Goal: Register for event/course

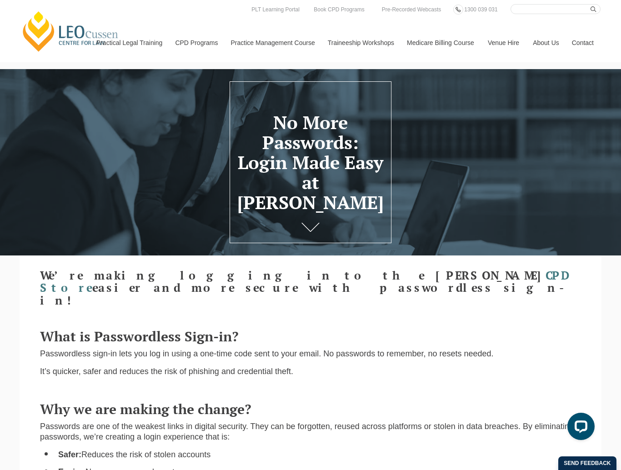
click at [33, 35] on link "[PERSON_NAME] Centre for Law" at bounding box center [70, 31] width 101 height 43
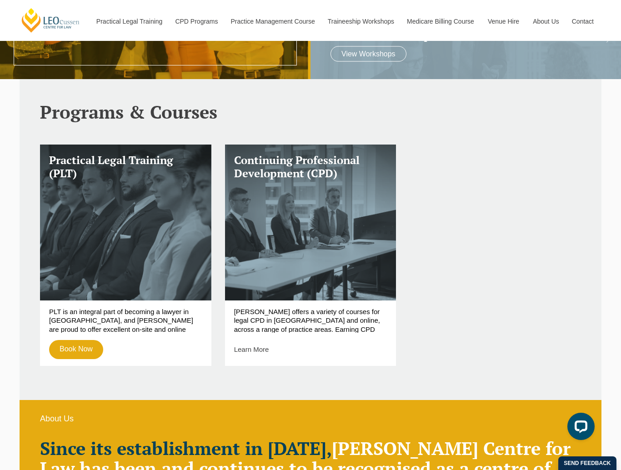
scroll to position [215, 0]
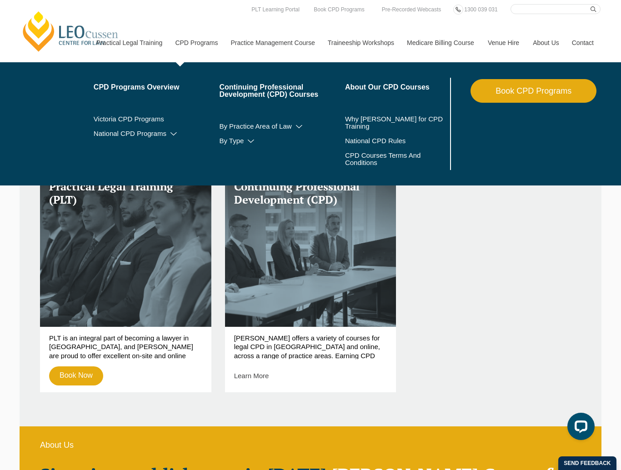
click at [198, 42] on link "CPD Programs" at bounding box center [196, 42] width 56 height 39
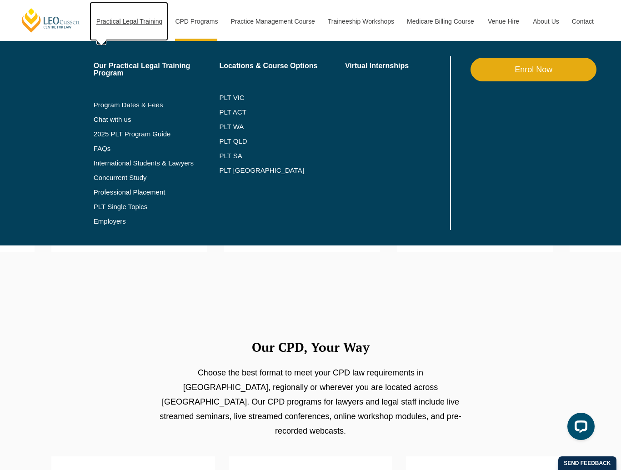
scroll to position [128, 0]
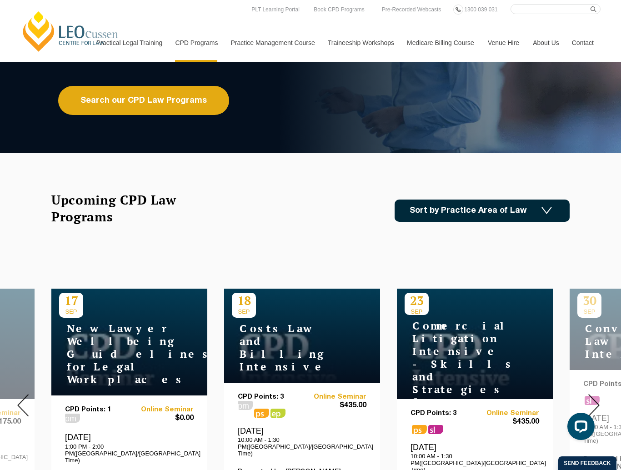
click at [75, 336] on h4 "New Lawyer Wellbeing Guidelines for Legal Workplaces" at bounding box center [116, 355] width 114 height 64
drag, startPoint x: 105, startPoint y: 394, endPoint x: 117, endPoint y: 395, distance: 12.4
click at [105, 406] on p "CPD Points: 1" at bounding box center [97, 410] width 65 height 8
click at [182, 414] on span "$0.00" at bounding box center [162, 419] width 65 height 10
click at [126, 433] on div "[DATE] 1:00 PM - 2:00 PM([GEOGRAPHIC_DATA]/[GEOGRAPHIC_DATA] Time)" at bounding box center [129, 448] width 129 height 31
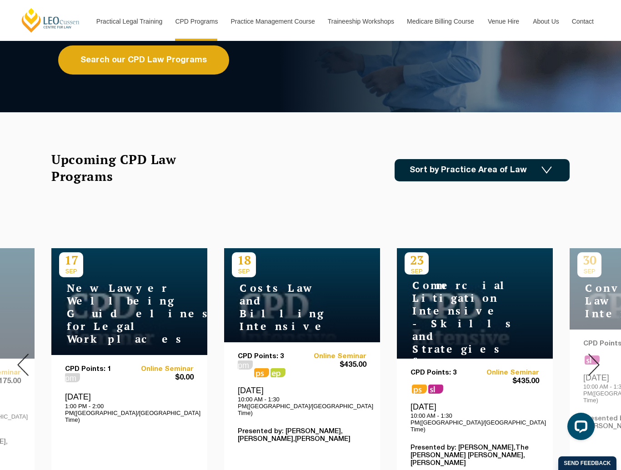
scroll to position [29, 0]
